Goal: Transaction & Acquisition: Purchase product/service

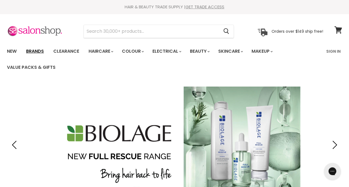
click at [42, 52] on link "Brands" at bounding box center [35, 51] width 26 height 12
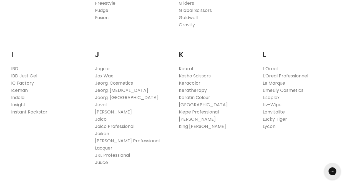
scroll to position [466, 0]
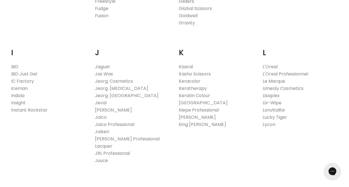
click at [16, 95] on link "Indola" at bounding box center [17, 95] width 13 height 6
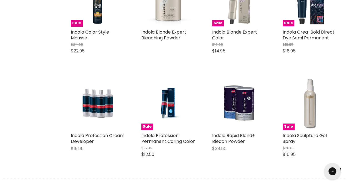
scroll to position [266, 0]
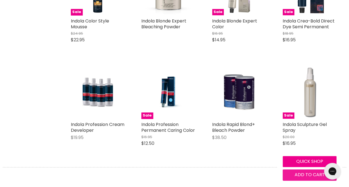
click at [306, 174] on span "Add to cart" at bounding box center [309, 174] width 30 height 6
click at [308, 175] on span "Add to cart" at bounding box center [309, 174] width 30 height 6
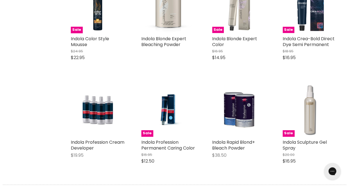
scroll to position [257, 0]
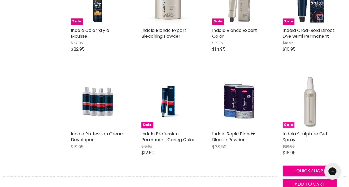
click at [308, 121] on img "Main content" at bounding box center [309, 101] width 54 height 54
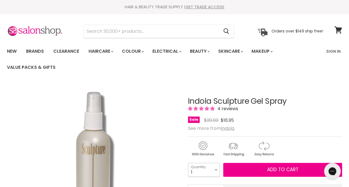
click at [217, 168] on select "1 2 3 4 5 6 7 8 9 10+" at bounding box center [204, 170] width 32 height 14
select select "3"
click at [188, 163] on select "1 2 3 4 5 6 7 8 9 10+" at bounding box center [204, 170] width 32 height 14
type input "3"
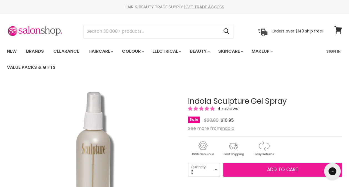
click at [263, 167] on button "Add to cart" at bounding box center [282, 170] width 119 height 14
click at [290, 168] on span "Add to cart" at bounding box center [281, 169] width 31 height 7
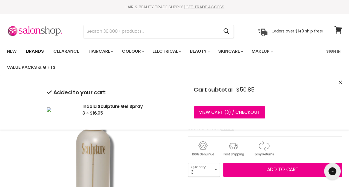
click at [37, 52] on link "Brands" at bounding box center [35, 51] width 26 height 12
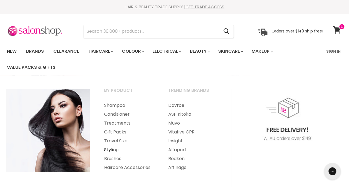
click at [112, 151] on link "Styling" at bounding box center [128, 149] width 63 height 9
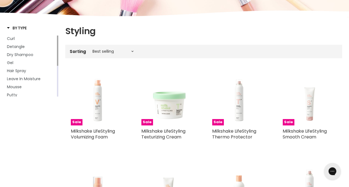
scroll to position [67, 0]
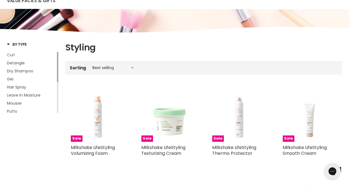
click at [16, 58] on link "Curl" at bounding box center [31, 55] width 49 height 6
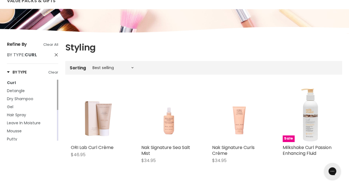
click at [15, 57] on span "By Type" at bounding box center [15, 55] width 17 height 6
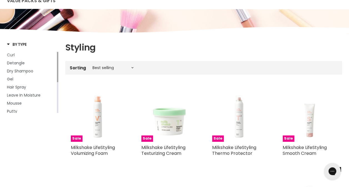
click at [12, 55] on span "Curl" at bounding box center [11, 55] width 8 height 6
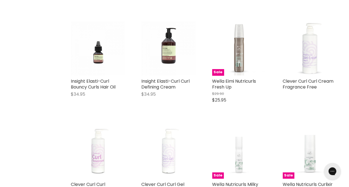
scroll to position [1087, 0]
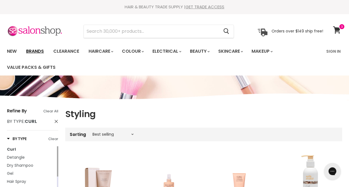
click at [33, 51] on link "Brands" at bounding box center [35, 51] width 26 height 12
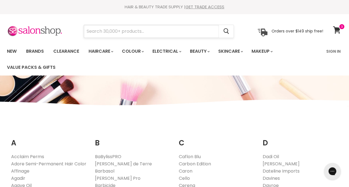
click at [98, 33] on input "Search" at bounding box center [151, 31] width 135 height 13
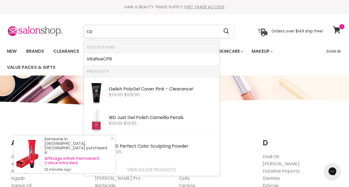
type input "cpr"
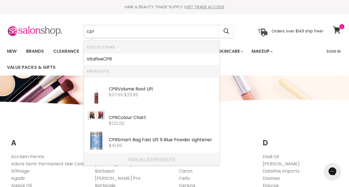
click at [146, 159] on link "View all 63 products" at bounding box center [152, 159] width 130 height 4
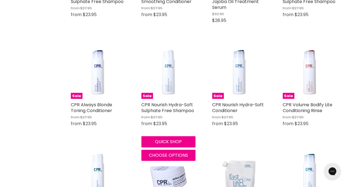
scroll to position [544, 0]
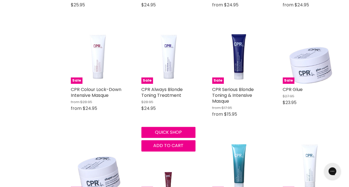
scroll to position [1187, 0]
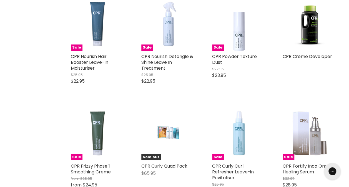
scroll to position [1431, 0]
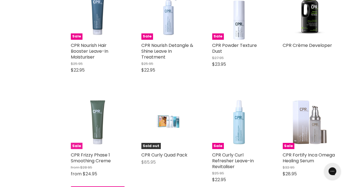
click at [98, 116] on img "Main content" at bounding box center [98, 122] width 54 height 54
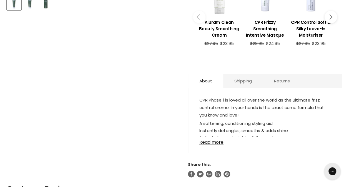
scroll to position [266, 0]
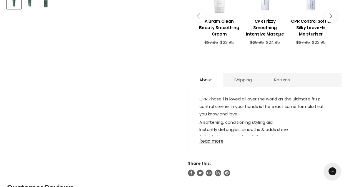
click at [212, 140] on link "Read more" at bounding box center [264, 139] width 131 height 8
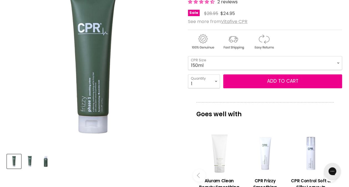
scroll to position [89, 0]
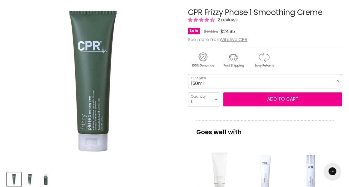
click at [339, 80] on select "150ml 250ml 500ml" at bounding box center [265, 81] width 154 height 14
click at [188, 74] on select "150ml 250ml 500ml" at bounding box center [265, 81] width 154 height 14
select select "500ml"
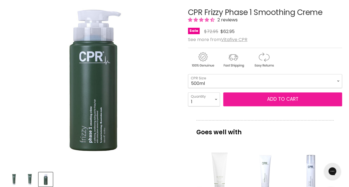
click at [274, 99] on button "Add to cart" at bounding box center [282, 99] width 119 height 14
click at [288, 98] on button "Add to cart" at bounding box center [282, 99] width 119 height 14
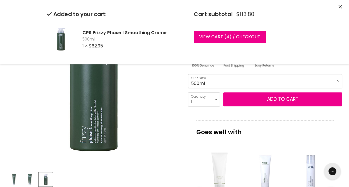
click at [162, 112] on img "CPR Frizzy Phase 1 Smoothing Creme image. Click or Scroll to Zoom." at bounding box center [93, 80] width 172 height 172
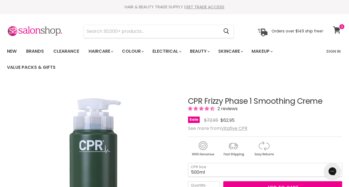
click at [340, 27] on span at bounding box center [341, 27] width 6 height 6
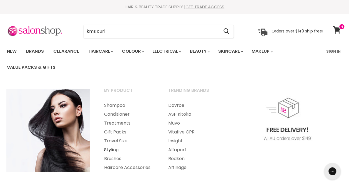
click at [113, 151] on link "Styling" at bounding box center [128, 149] width 63 height 9
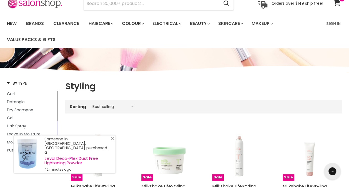
scroll to position [44, 0]
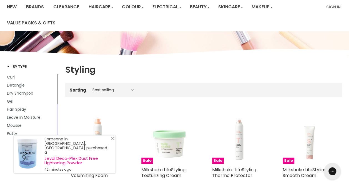
click at [13, 77] on span "Curl" at bounding box center [11, 77] width 8 height 6
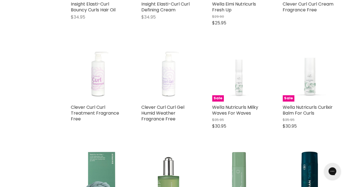
scroll to position [1165, 0]
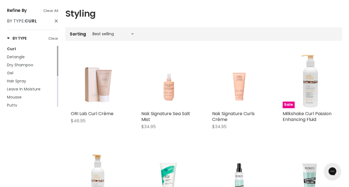
scroll to position [100, 0]
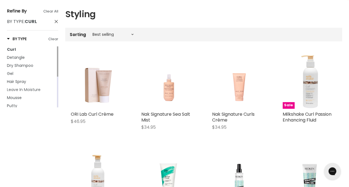
click at [30, 89] on span "Leave In Moisture" at bounding box center [24, 90] width 34 height 6
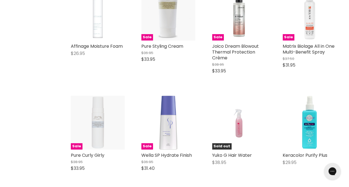
scroll to position [1098, 0]
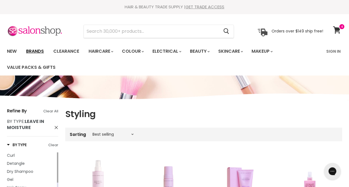
click at [37, 50] on link "Brands" at bounding box center [35, 51] width 26 height 12
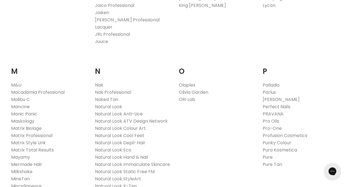
scroll to position [621, 0]
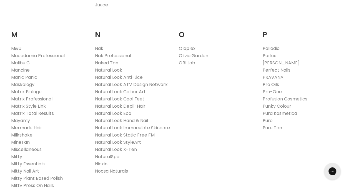
click at [20, 132] on link "Milkshake" at bounding box center [21, 135] width 21 height 6
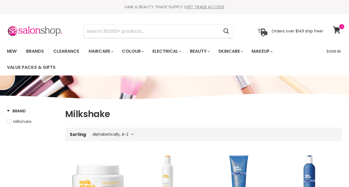
select select "title-ascending"
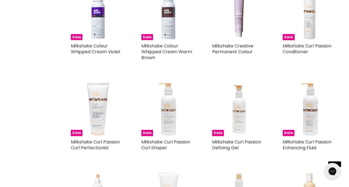
scroll to position [643, 0]
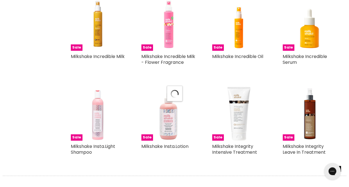
select select "title-ascending"
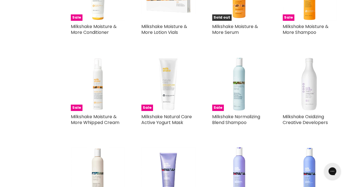
scroll to position [2030, 0]
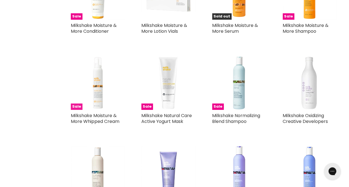
click at [99, 93] on img "Main content" at bounding box center [98, 83] width 54 height 54
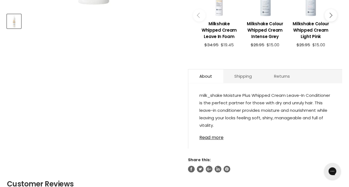
scroll to position [266, 0]
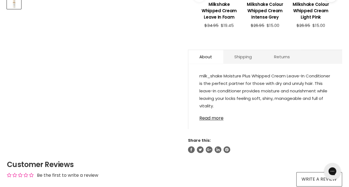
drag, startPoint x: 0, startPoint y: 0, endPoint x: 148, endPoint y: 70, distance: 163.5
click at [207, 118] on link "Read more" at bounding box center [264, 116] width 131 height 8
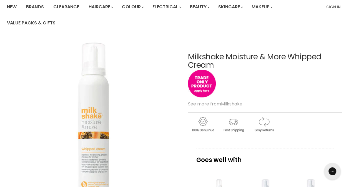
scroll to position [11, 0]
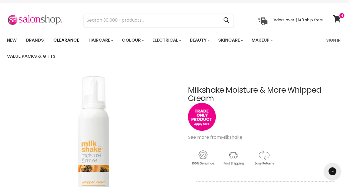
click at [70, 42] on link "Clearance" at bounding box center [66, 40] width 34 height 12
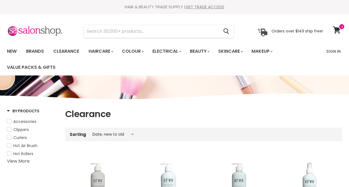
select select "created-descending"
click at [113, 28] on input "Search" at bounding box center [151, 31] width 135 height 13
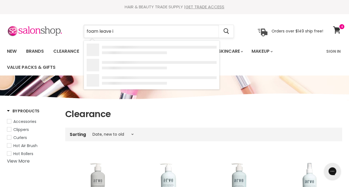
type input "foam leave in"
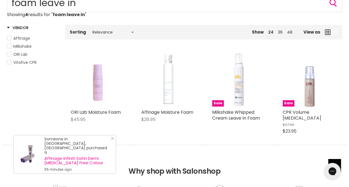
scroll to position [89, 0]
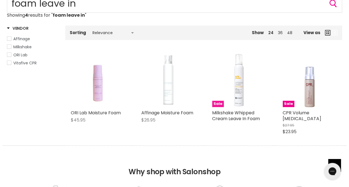
click at [239, 79] on img "Main content" at bounding box center [239, 80] width 54 height 54
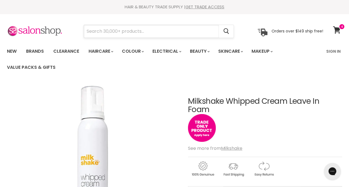
click at [108, 31] on input "Search" at bounding box center [151, 31] width 135 height 13
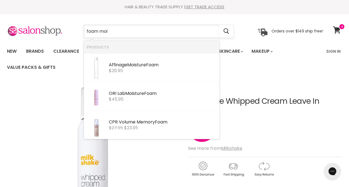
type input "foam mois"
click at [121, 65] on div "Affinage Mois ture Foam" at bounding box center [163, 65] width 108 height 6
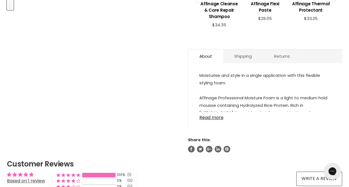
scroll to position [266, 0]
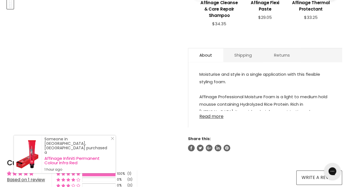
click at [208, 115] on link "Read more" at bounding box center [264, 115] width 131 height 8
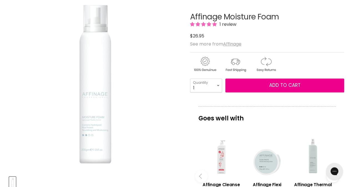
scroll to position [0, 0]
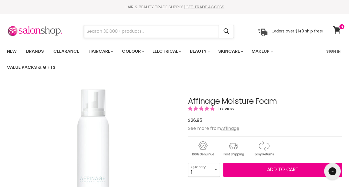
click at [144, 30] on input "Search" at bounding box center [151, 31] width 135 height 13
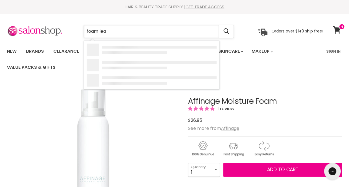
type input "foam leav"
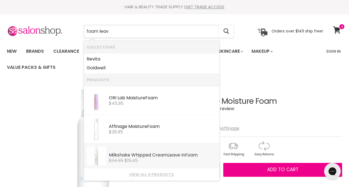
click at [136, 153] on div "Milkshake Whipped Cream Leav e In Foam" at bounding box center [163, 156] width 108 height 6
